Goal: Task Accomplishment & Management: Manage account settings

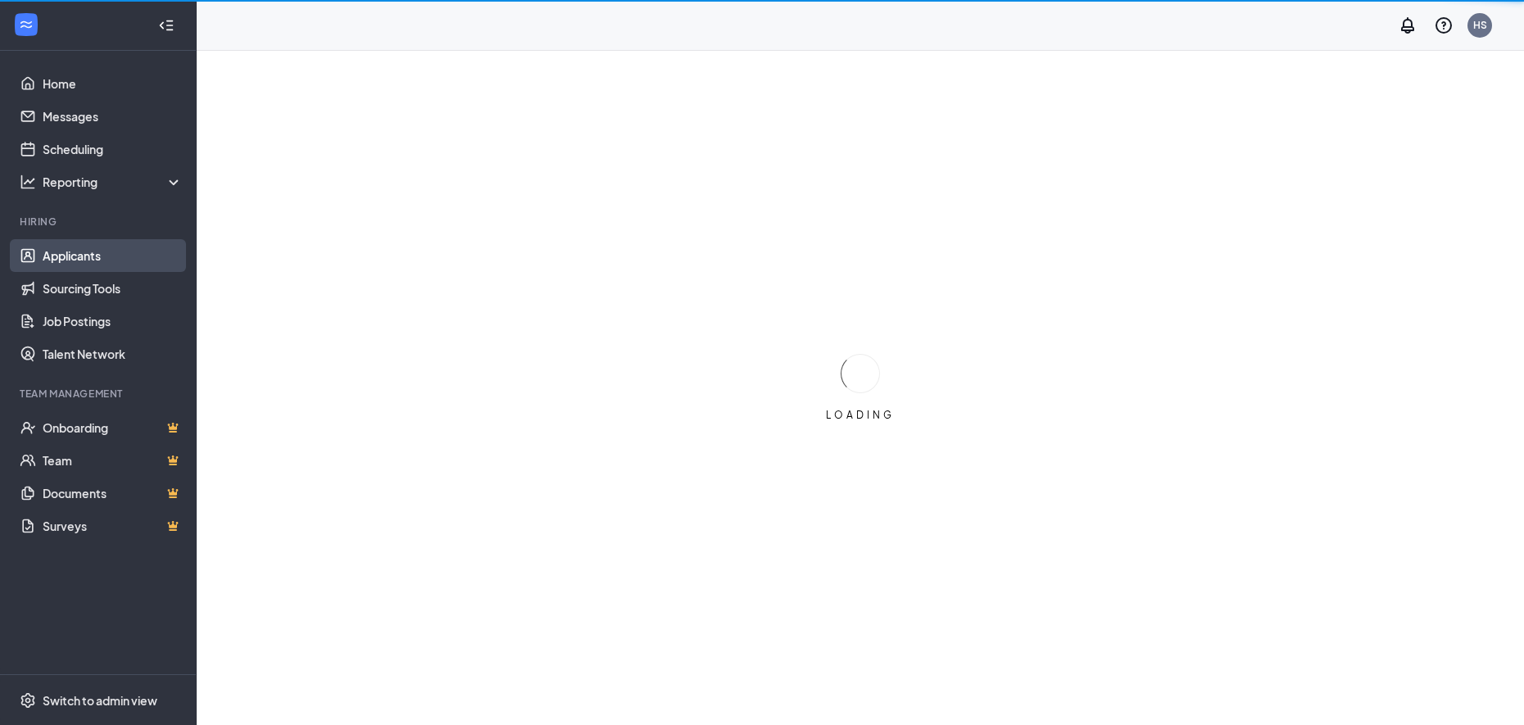
click at [103, 257] on link "Applicants" at bounding box center [113, 255] width 140 height 33
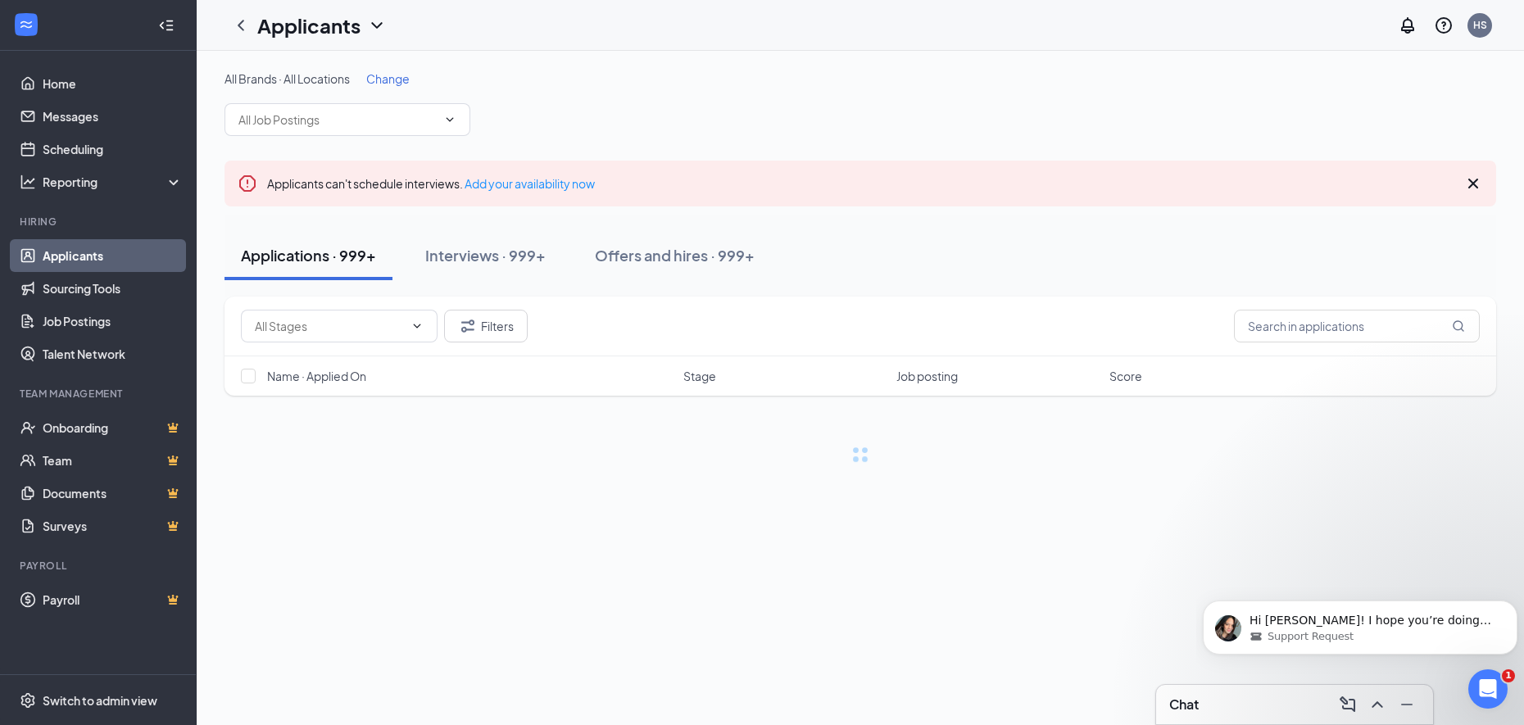
click at [384, 77] on span "Change" at bounding box center [387, 78] width 43 height 15
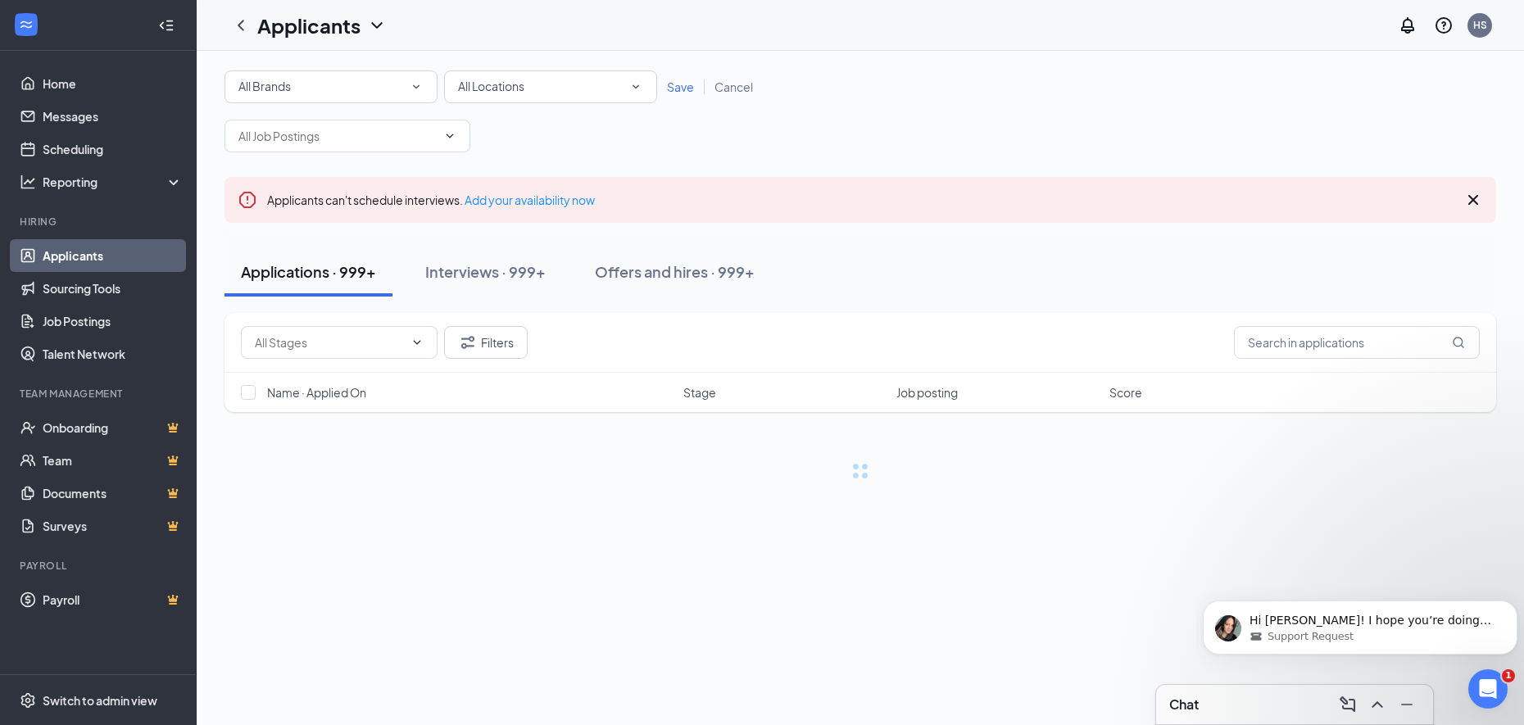
click at [541, 88] on div "All Locations" at bounding box center [550, 87] width 185 height 20
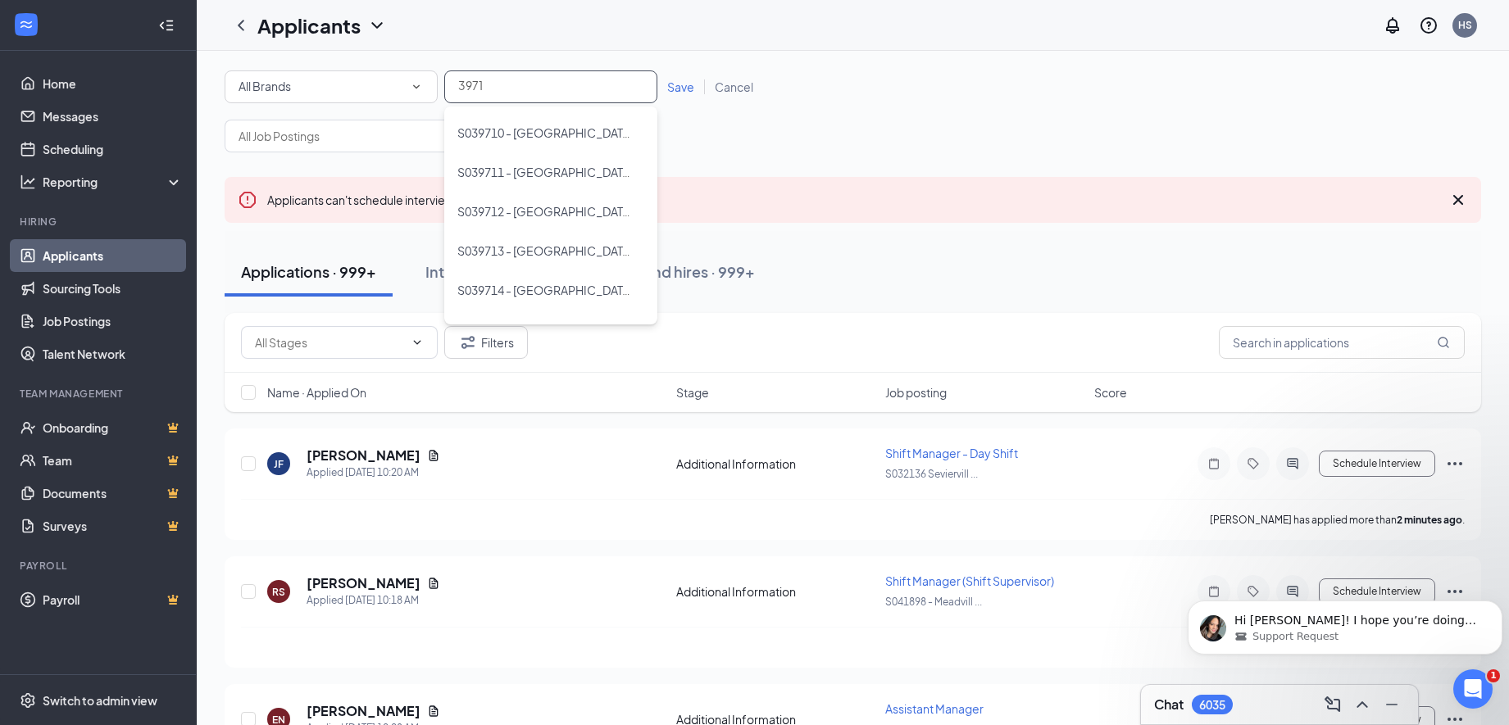
type input "39715"
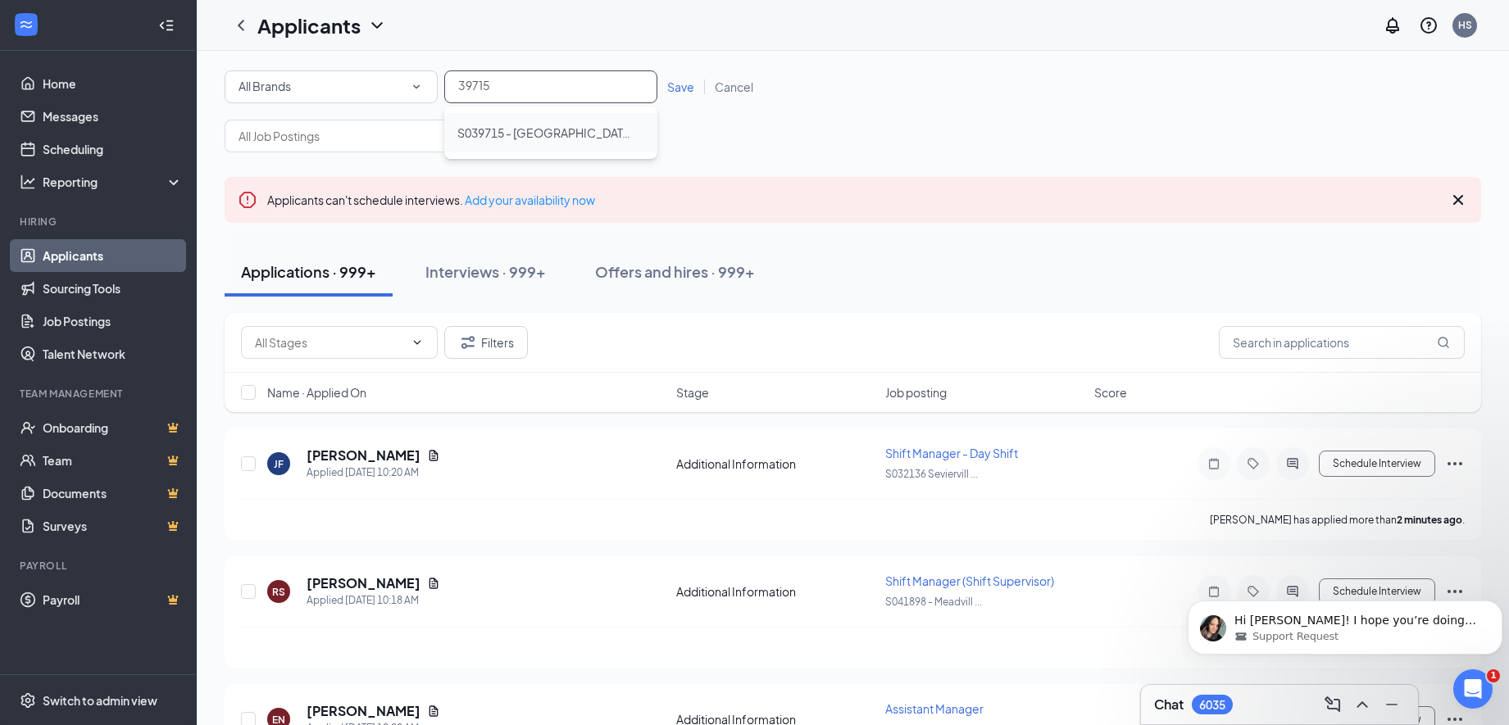
click at [444, 126] on li "S039715 - [GEOGRAPHIC_DATA], [GEOGRAPHIC_DATA]" at bounding box center [550, 132] width 213 height 39
click at [690, 79] on span "Save" at bounding box center [680, 86] width 27 height 15
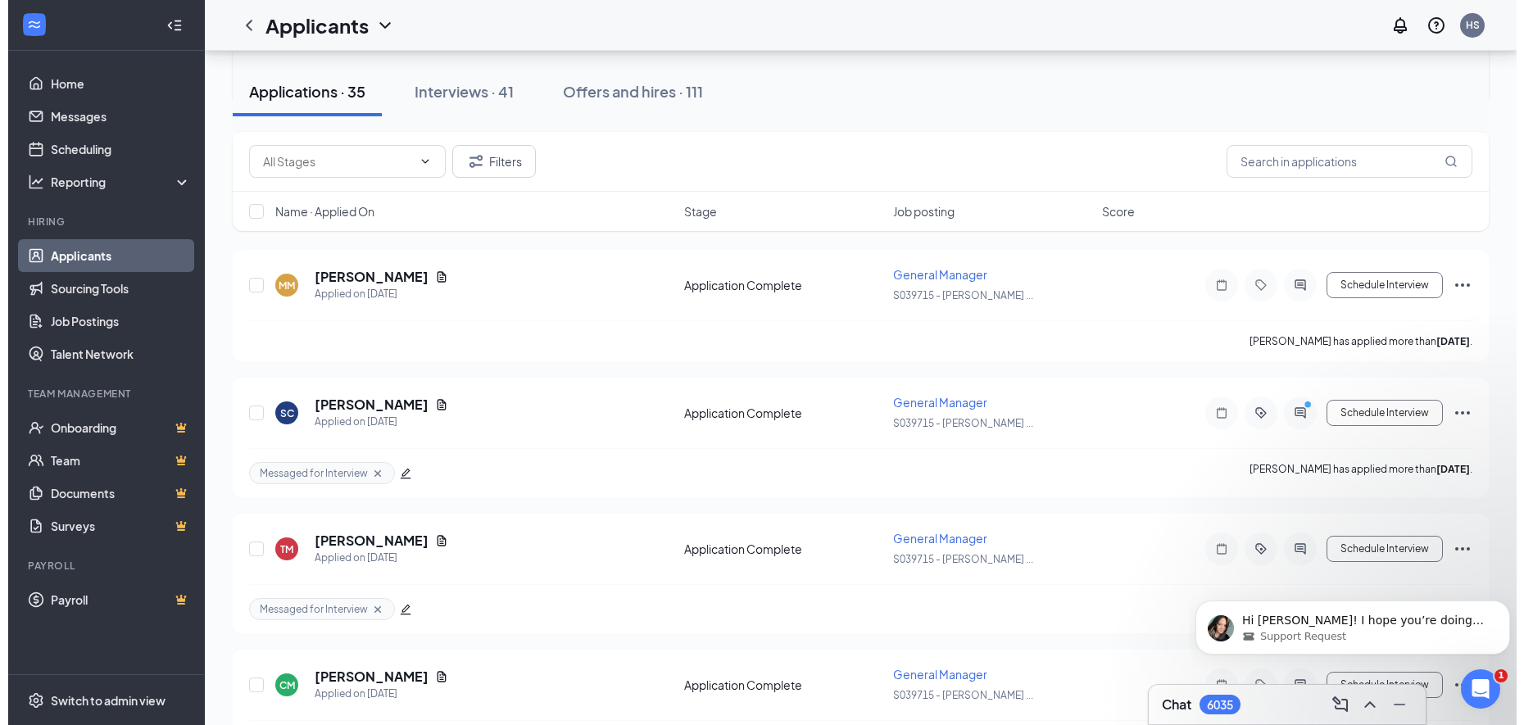
scroll to position [442, 0]
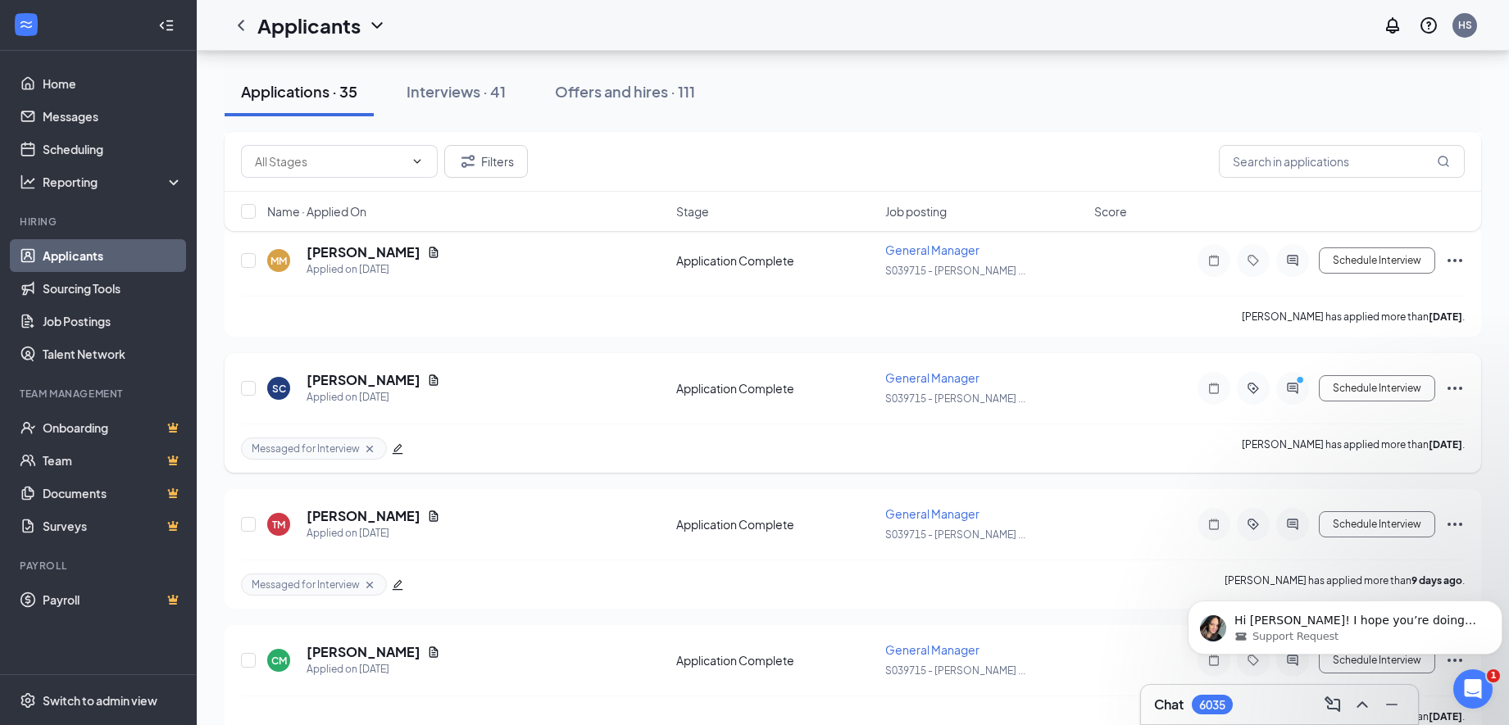
click at [1293, 379] on icon "PrimaryDot" at bounding box center [1302, 381] width 20 height 13
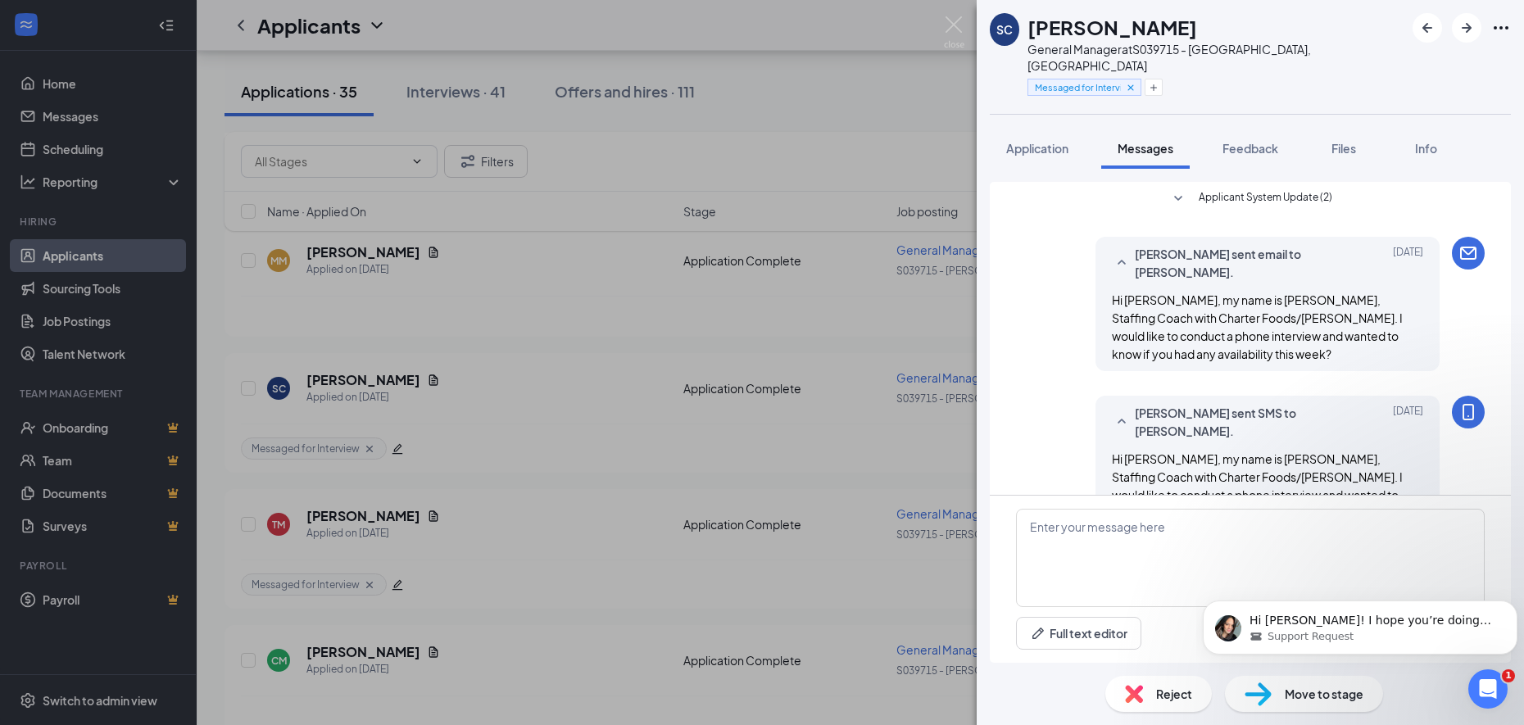
scroll to position [606, 0]
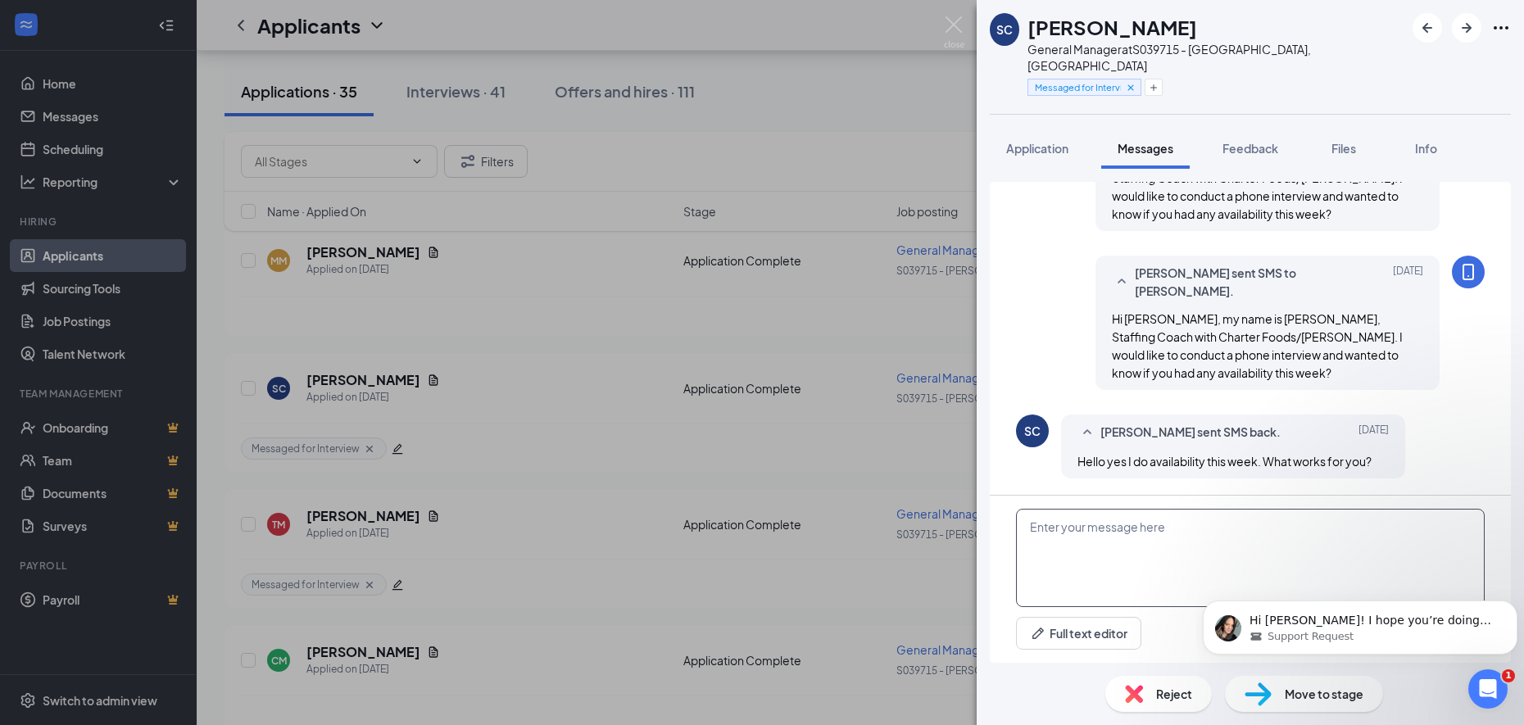
click at [1104, 524] on textarea at bounding box center [1250, 558] width 469 height 98
type textarea "Hi [PERSON_NAME], I am available all day [DATE] and [DATE]. Let me know if you …"
click at [1512, 597] on button "Dismiss notification" at bounding box center [1512, 605] width 21 height 21
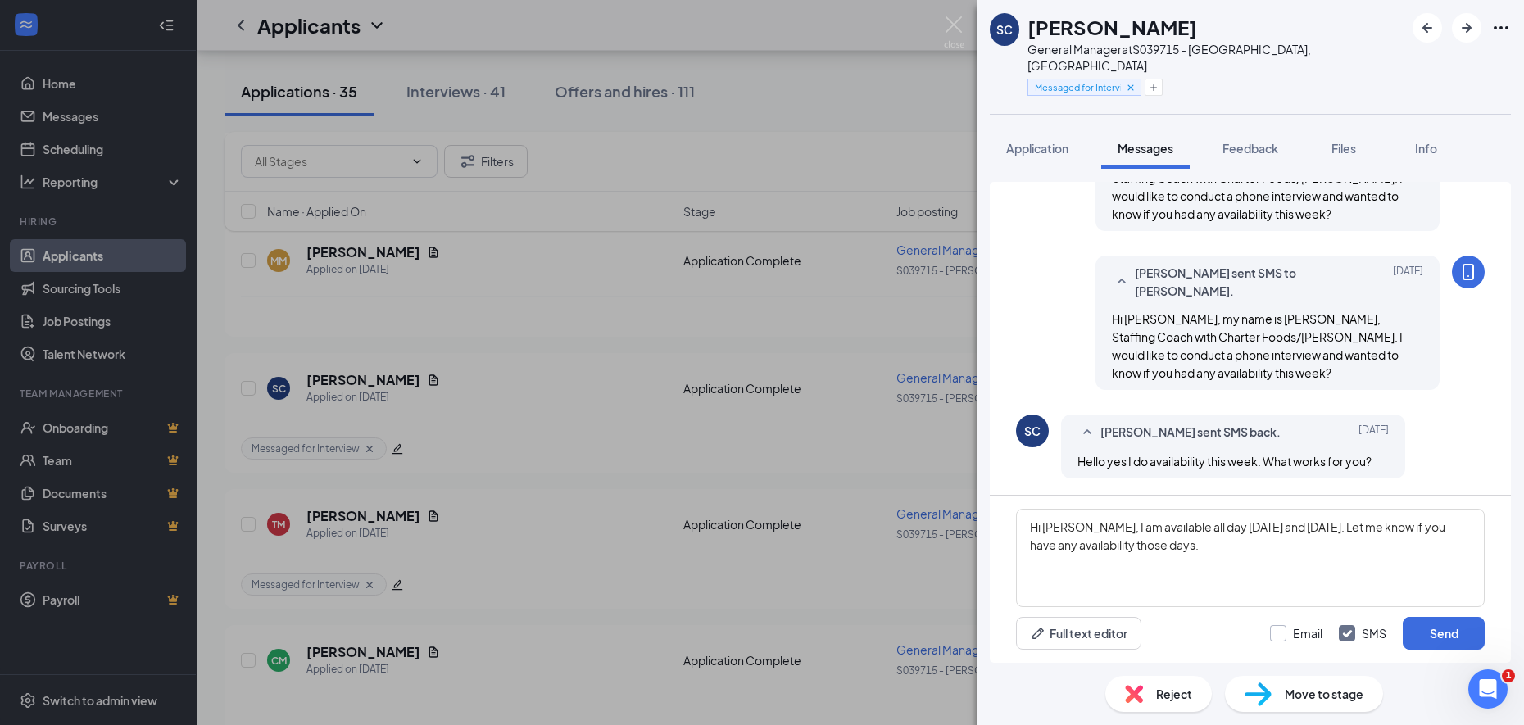
click at [1274, 632] on input "Email" at bounding box center [1296, 633] width 52 height 16
checkbox input "true"
click at [1434, 636] on button "Send" at bounding box center [1444, 633] width 82 height 33
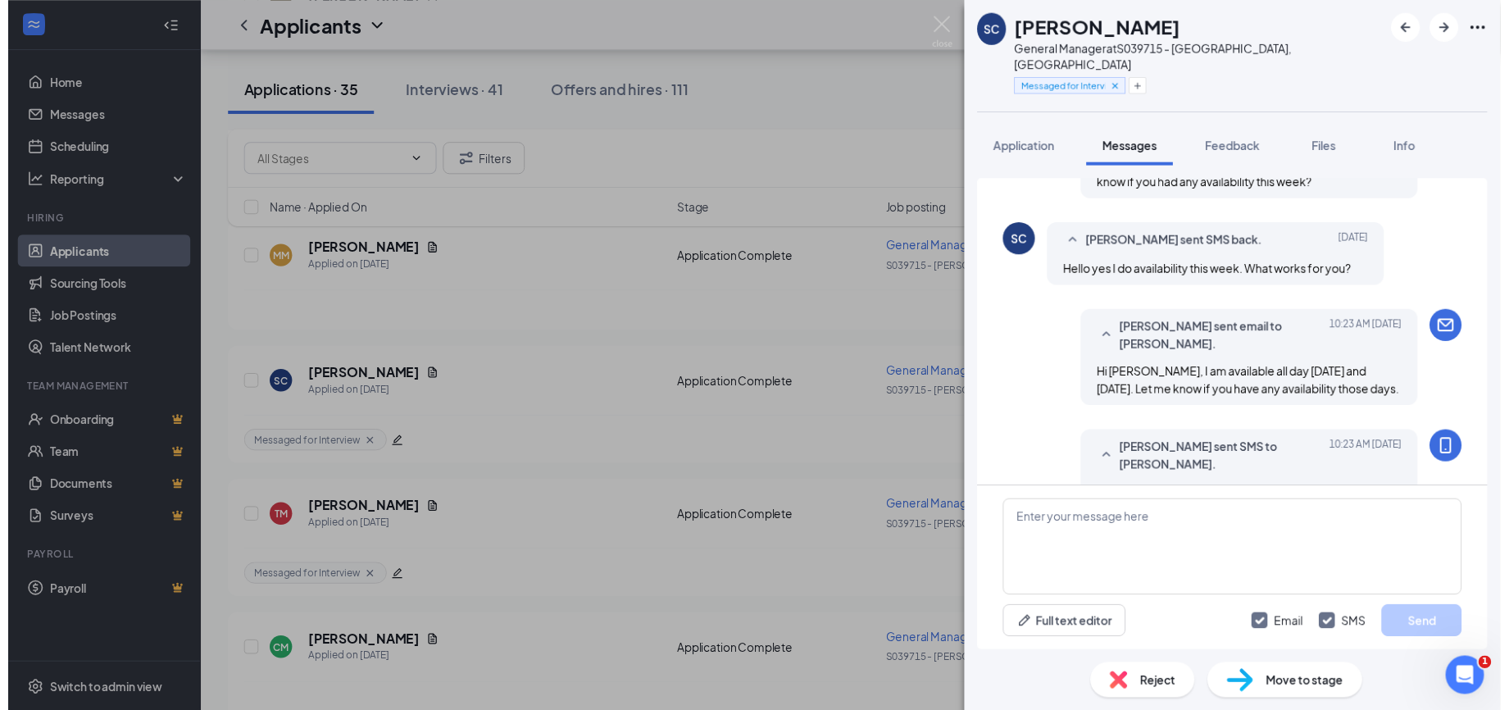
scroll to position [888, 0]
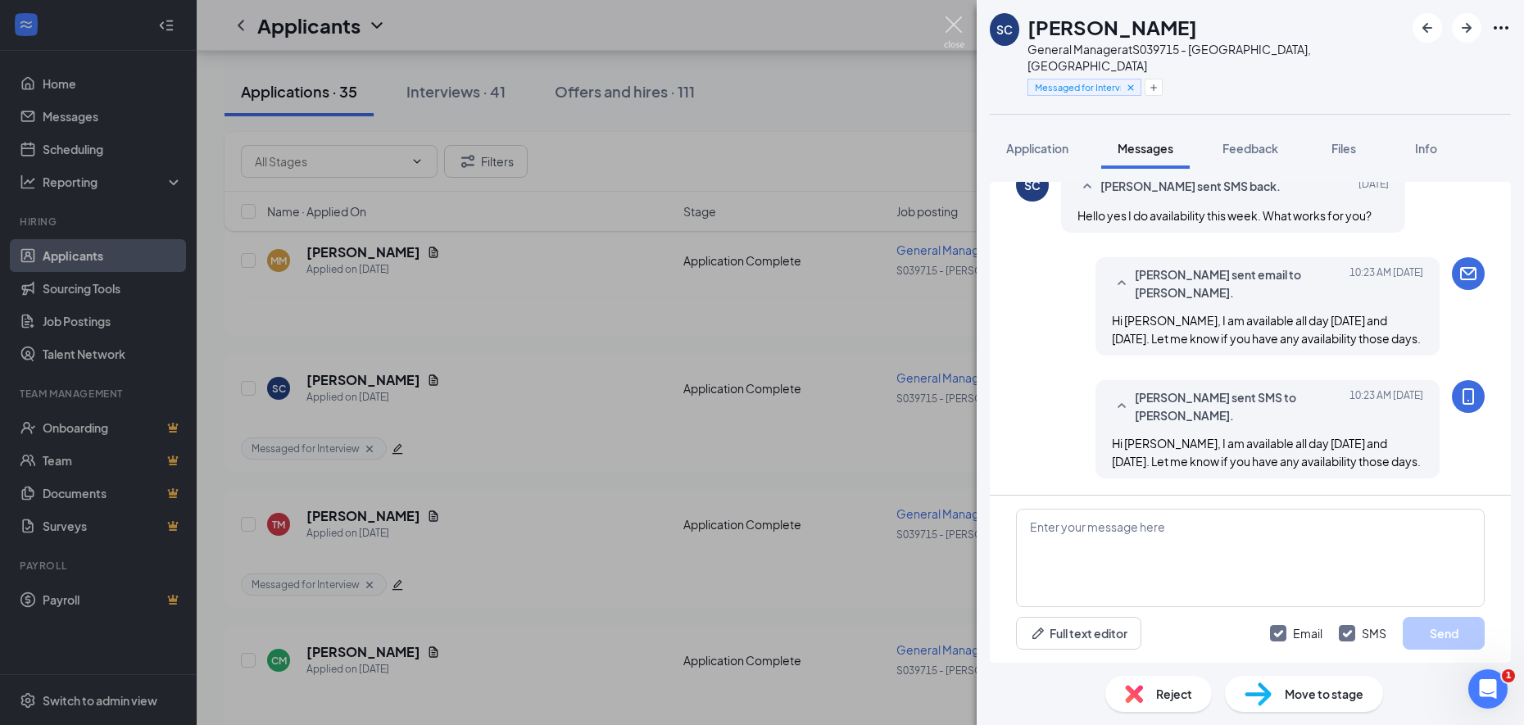
click at [952, 21] on img at bounding box center [954, 32] width 20 height 32
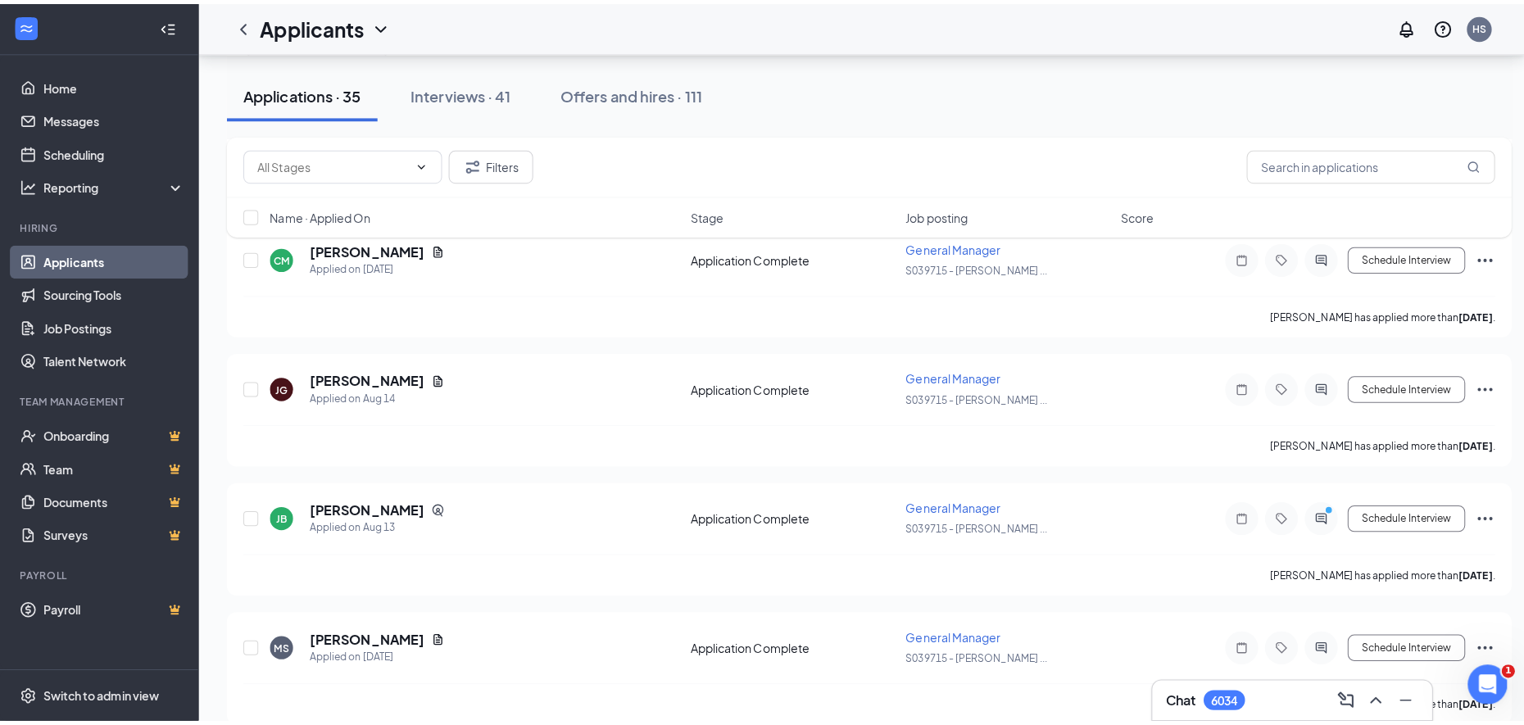
scroll to position [851, 0]
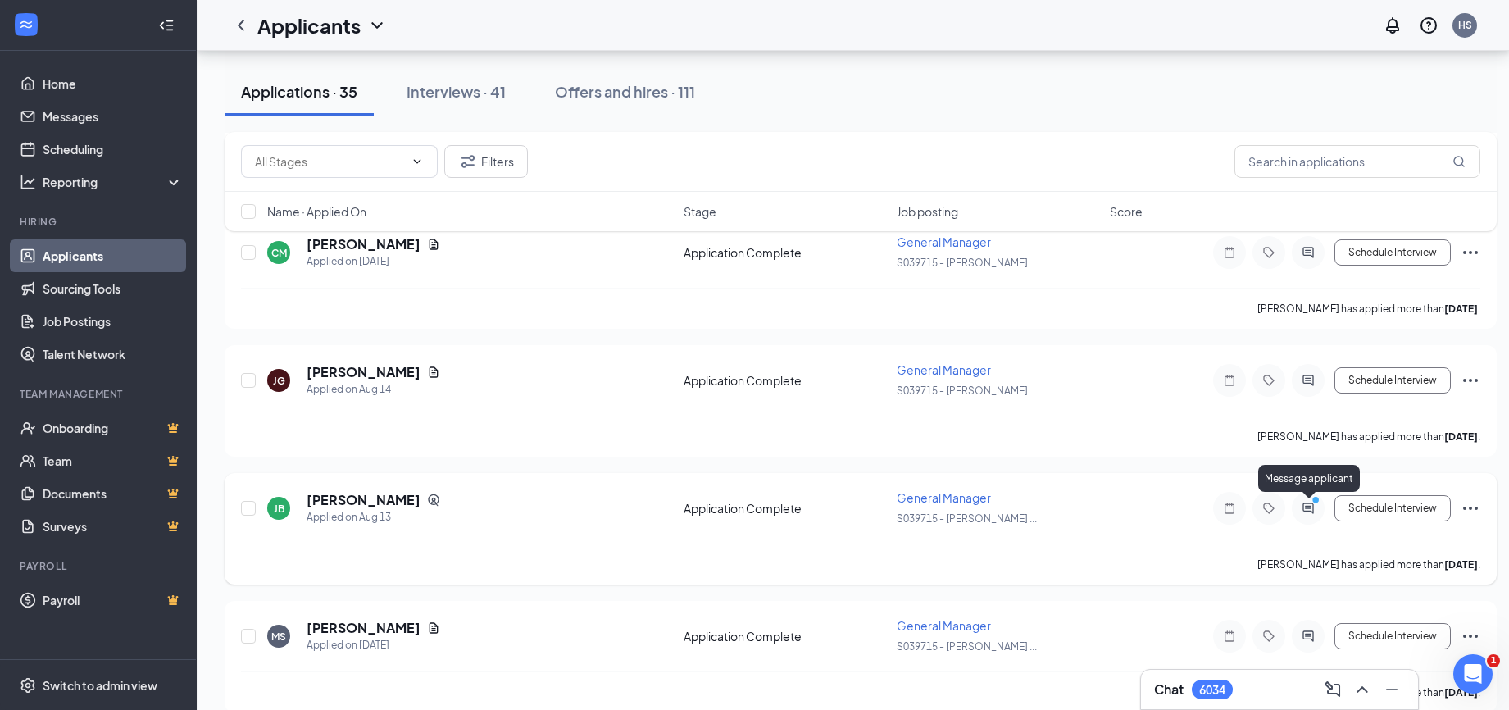
click at [1314, 502] on circle "PrimaryDot" at bounding box center [1314, 499] width 7 height 7
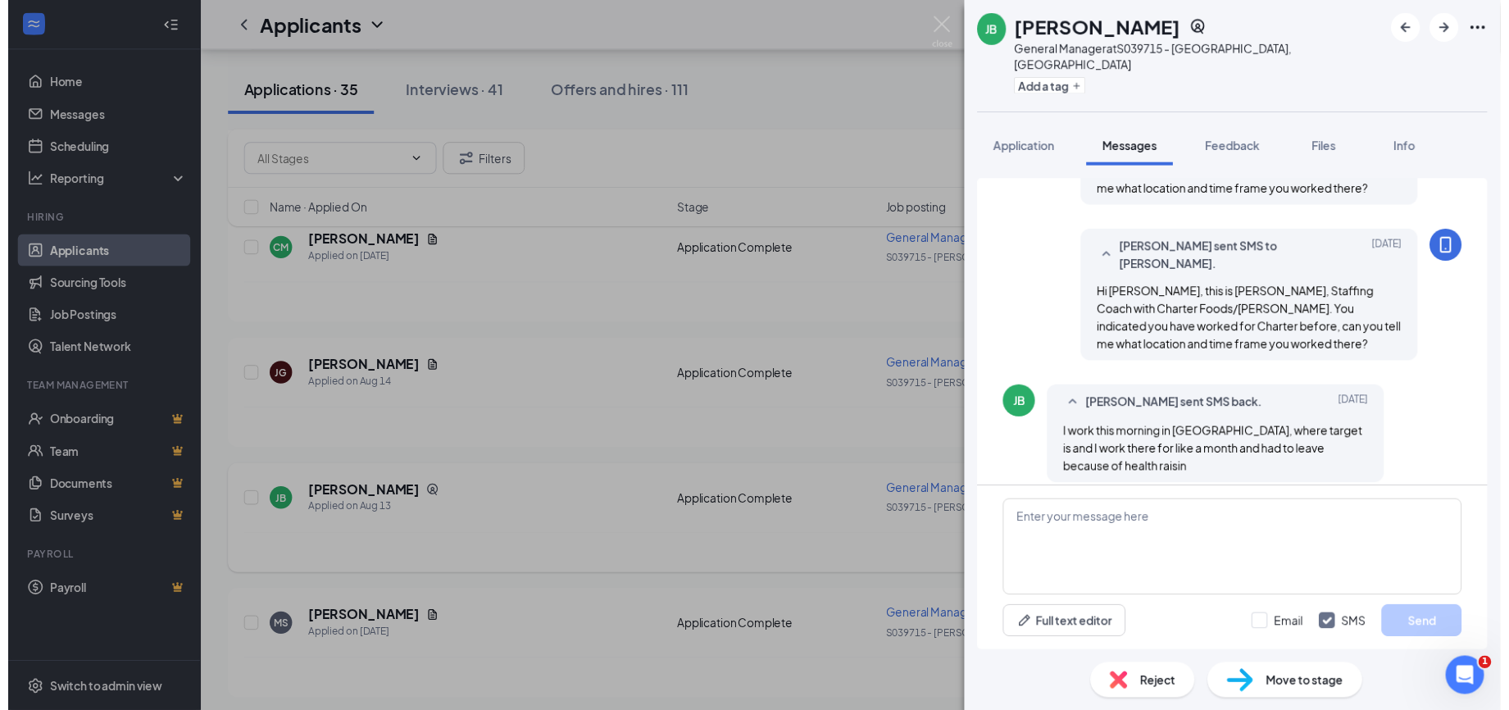
scroll to position [615, 0]
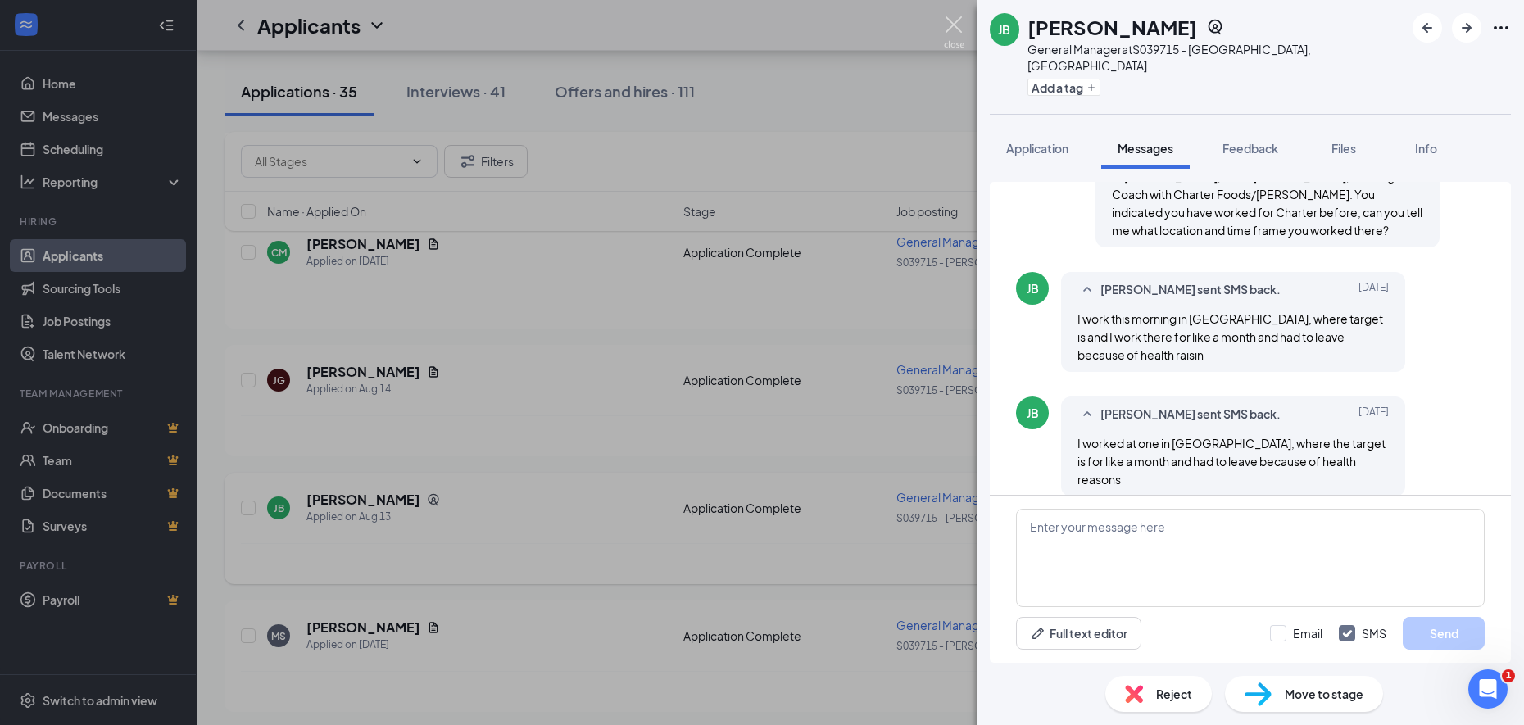
click at [955, 24] on img at bounding box center [954, 32] width 20 height 32
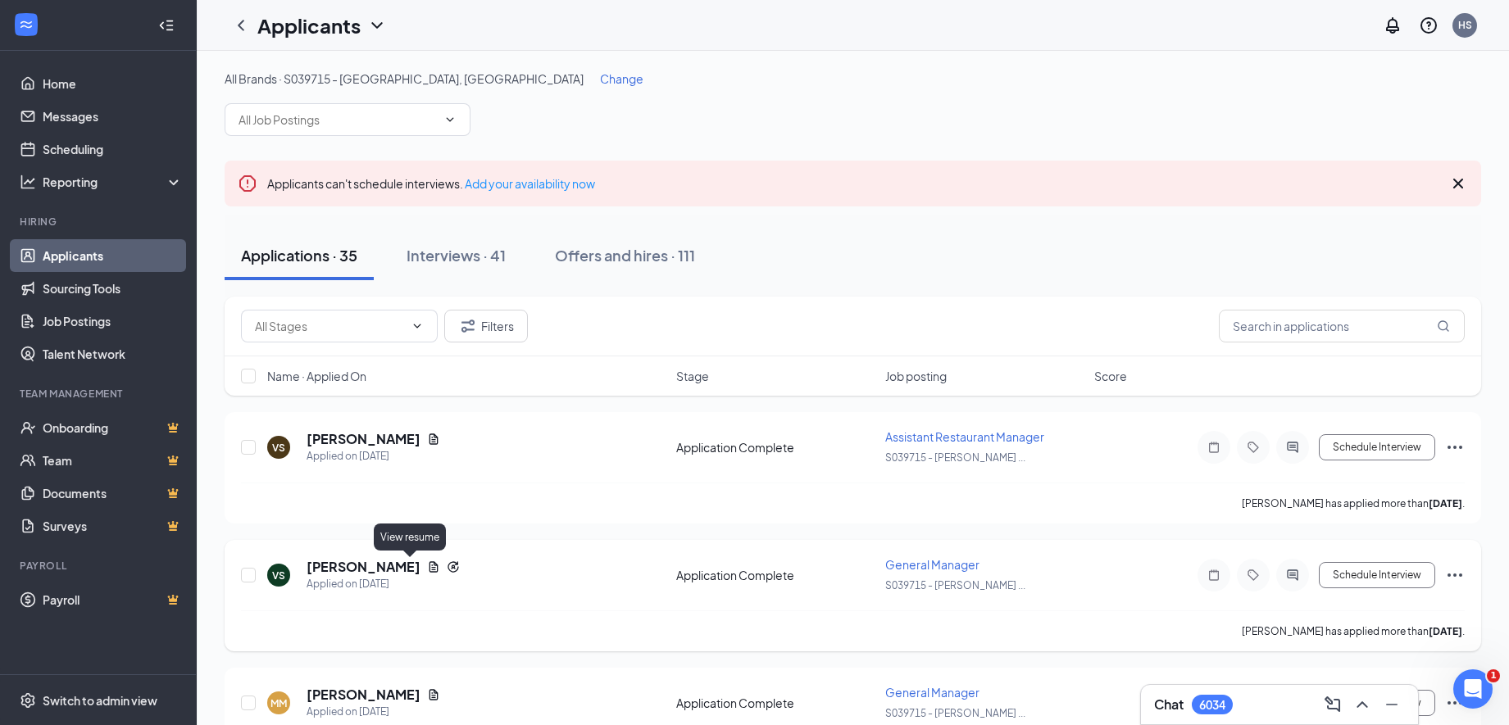
click at [427, 561] on icon "Document" at bounding box center [433, 566] width 13 height 13
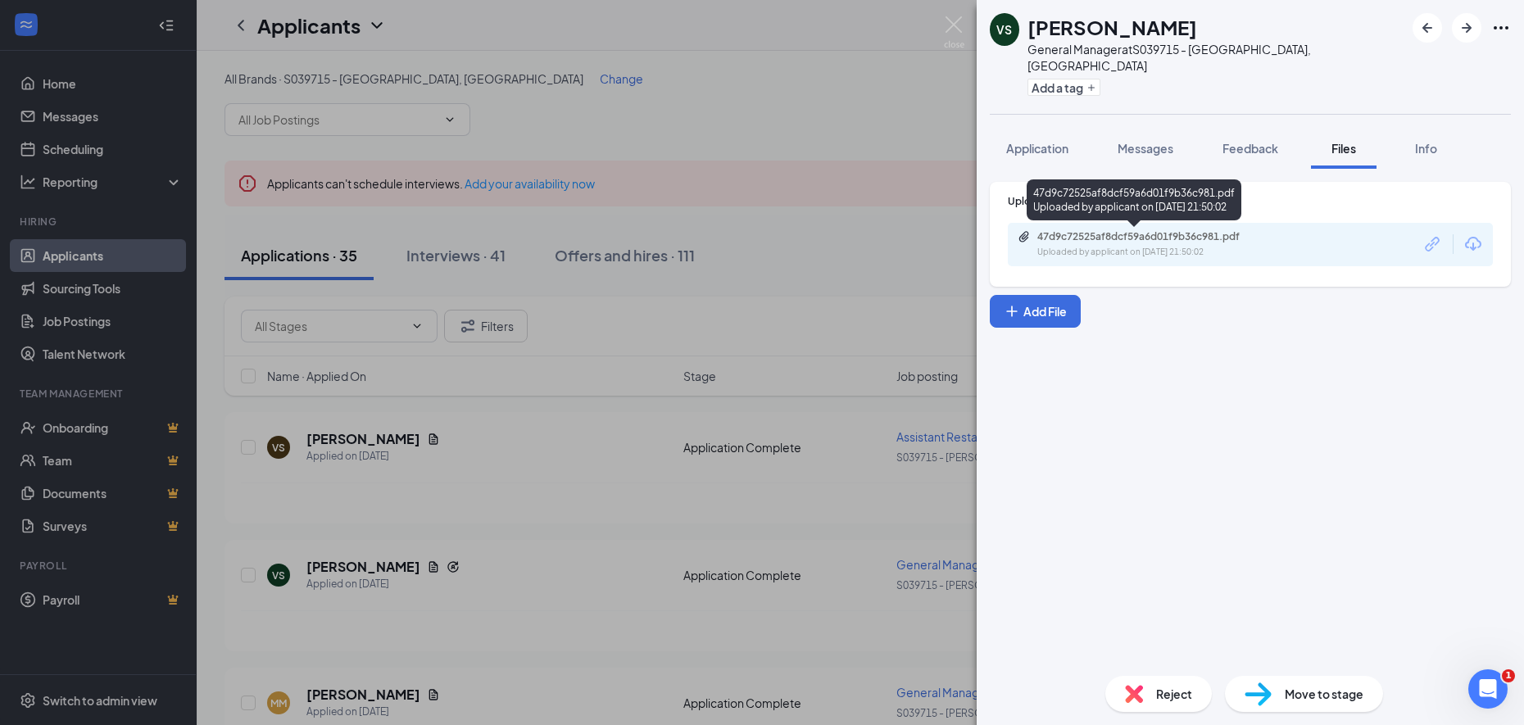
click at [1146, 248] on div "Uploaded by applicant on [DATE] 21:50:02" at bounding box center [1160, 252] width 246 height 13
click at [951, 31] on img at bounding box center [954, 32] width 20 height 32
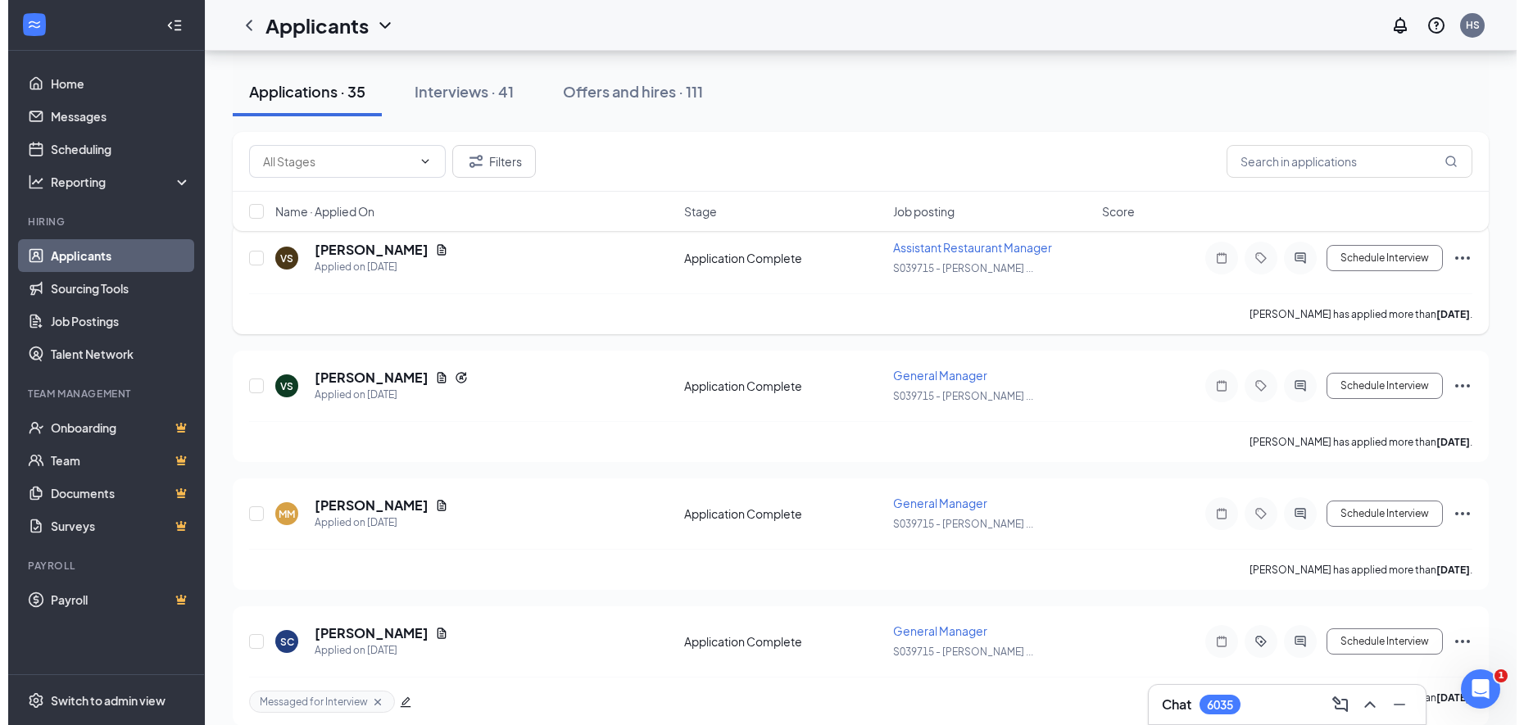
scroll to position [191, 0]
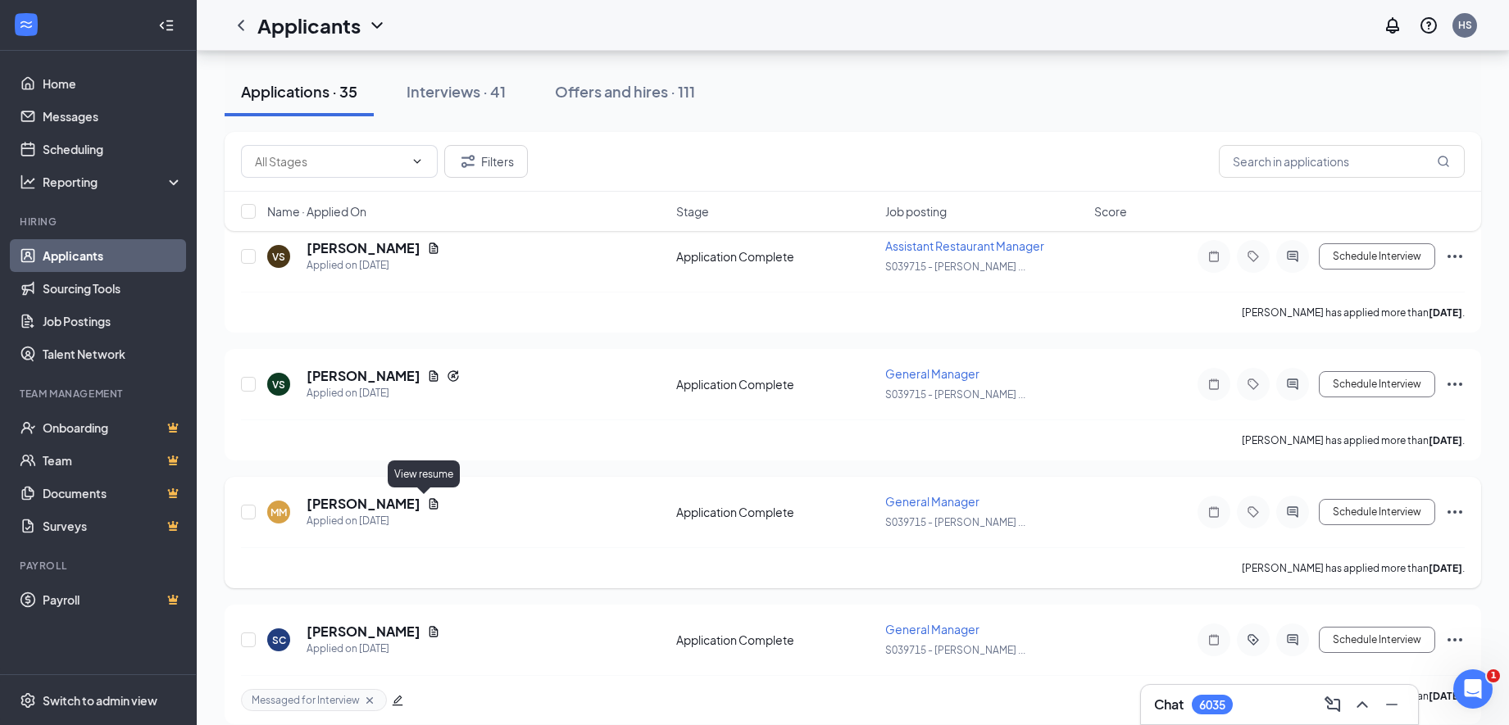
click at [429, 505] on icon "Document" at bounding box center [433, 503] width 13 height 13
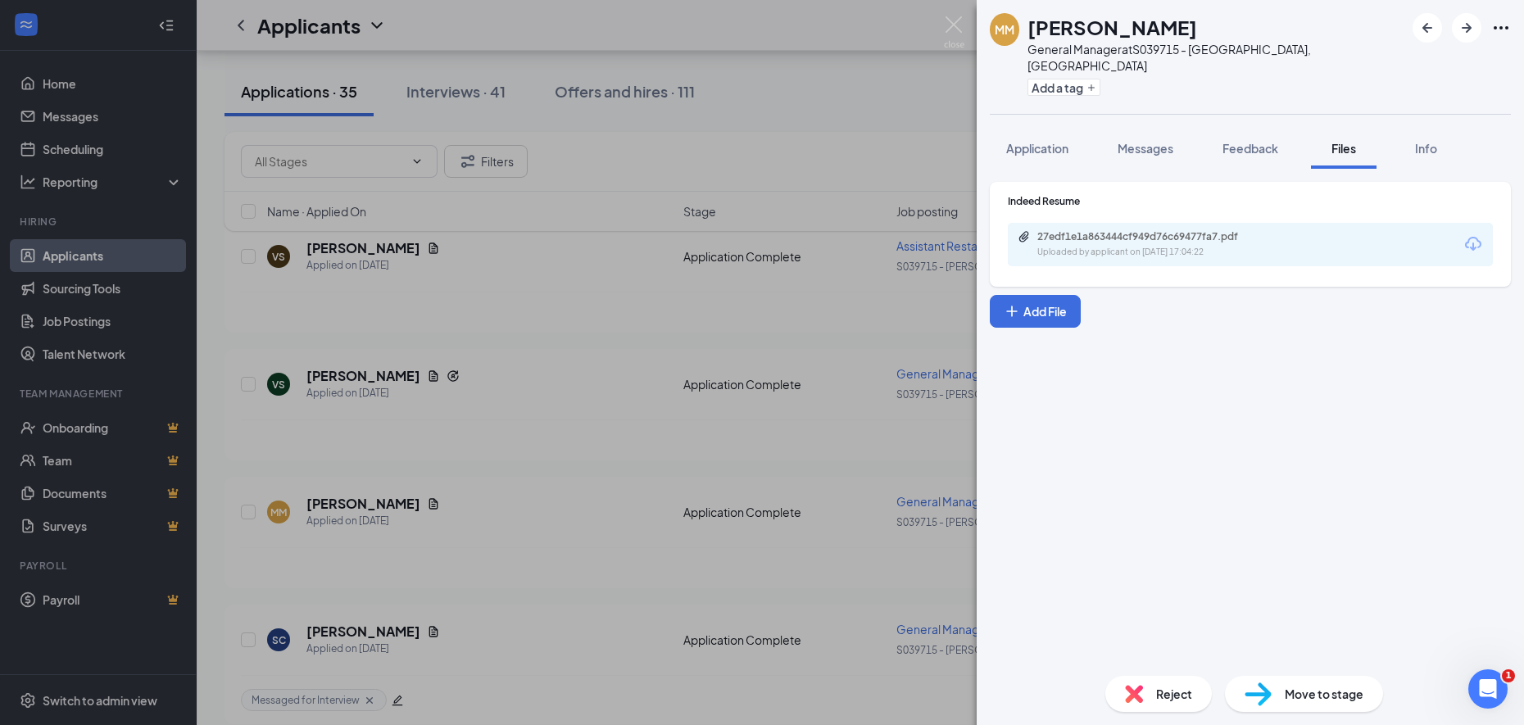
click at [1159, 260] on div "27edf1e1a863444cf949d76c69477fa7.pdf Uploaded by applicant on [DATE] 17:04:22" at bounding box center [1250, 244] width 485 height 43
click at [1200, 243] on div "27edf1e1a863444cf949d76c69477fa7.pdf" at bounding box center [1151, 236] width 229 height 13
